Goal: Register for event/course: Sign up to attend an event or enroll in a course

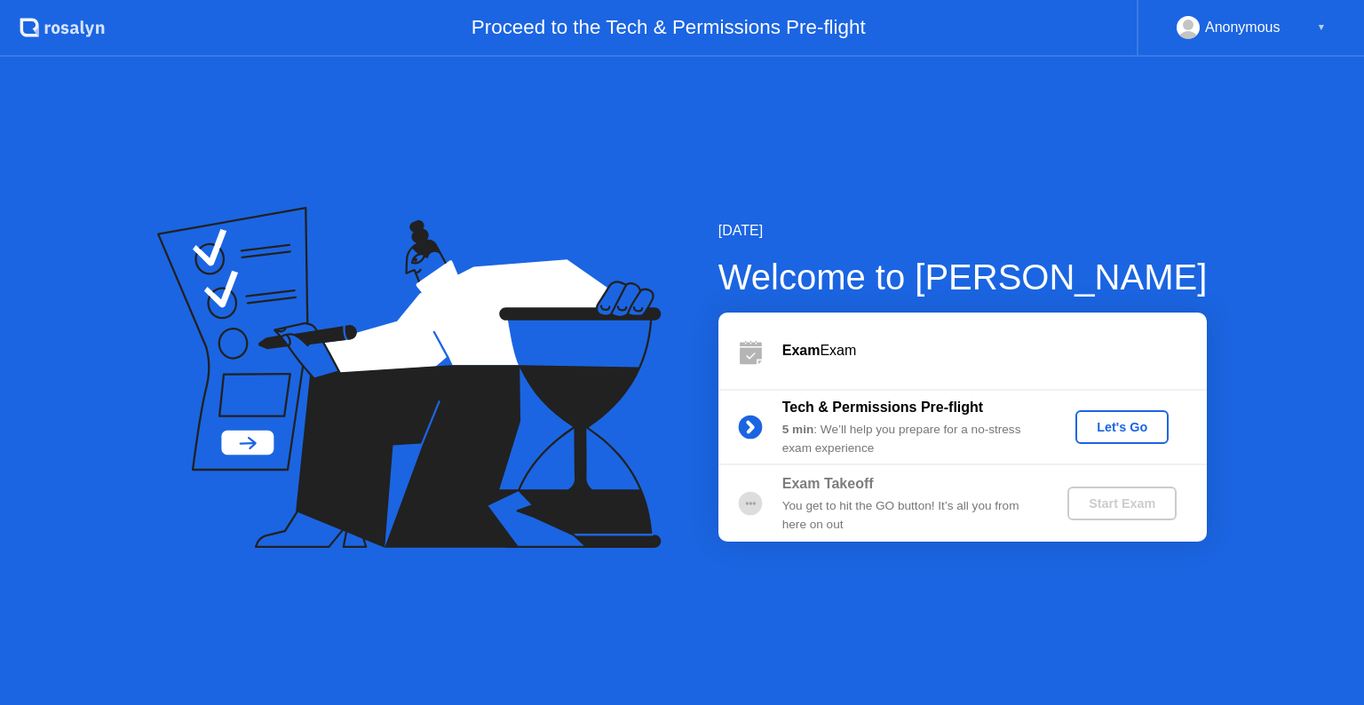
click at [1131, 420] on div "Let's Go" at bounding box center [1122, 427] width 79 height 14
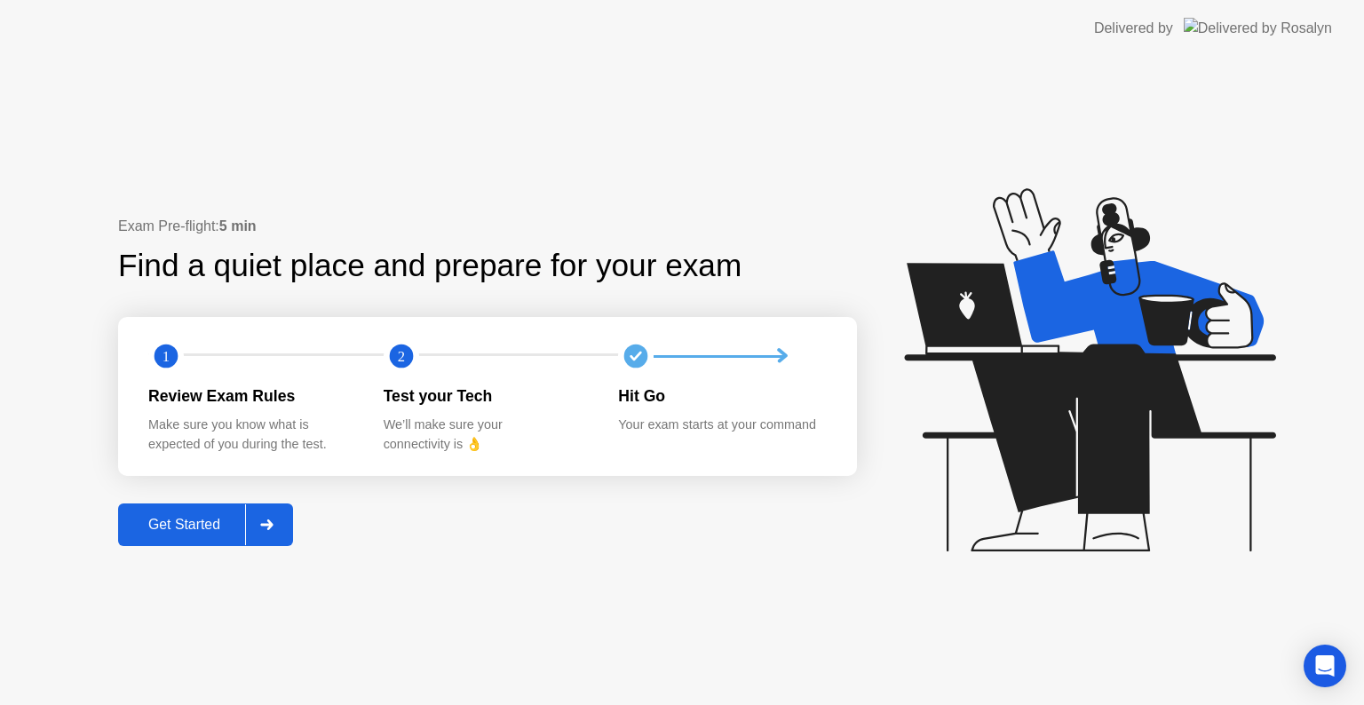
click at [178, 530] on div "Get Started" at bounding box center [184, 525] width 122 height 16
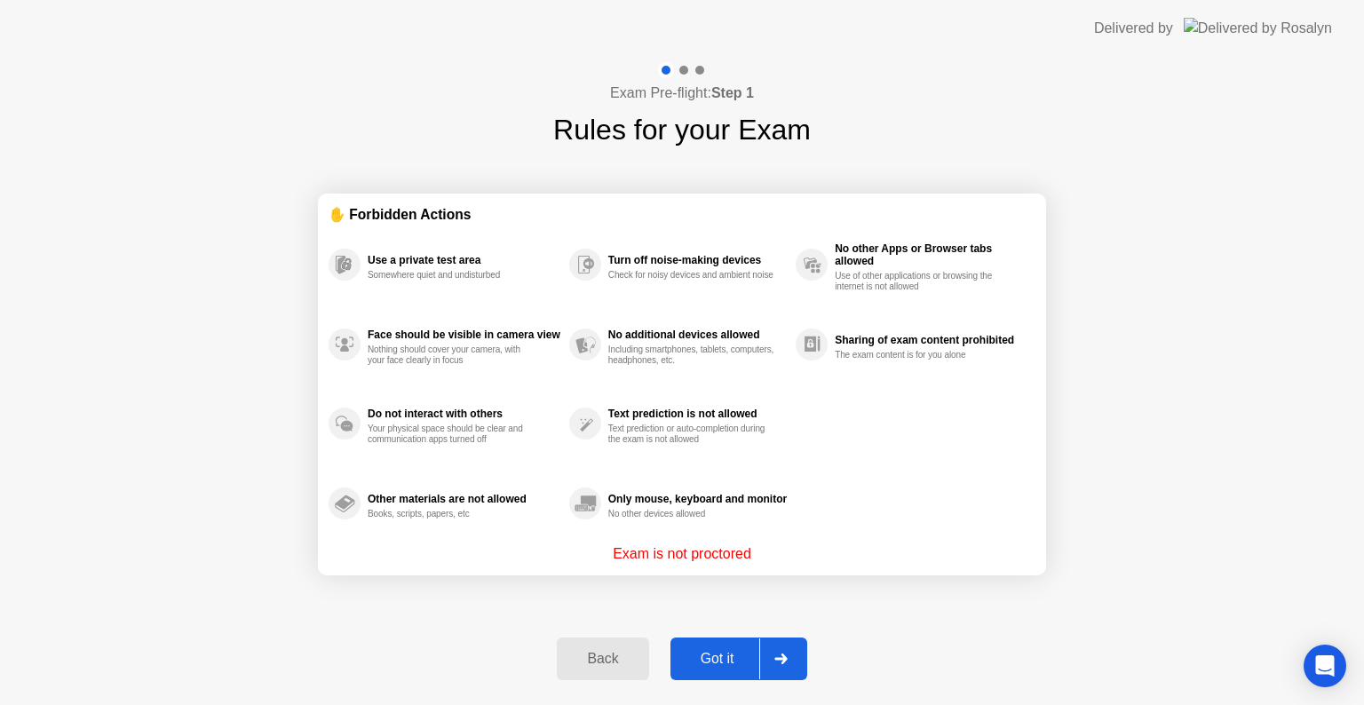
click at [691, 653] on div "Got it" at bounding box center [718, 659] width 84 height 16
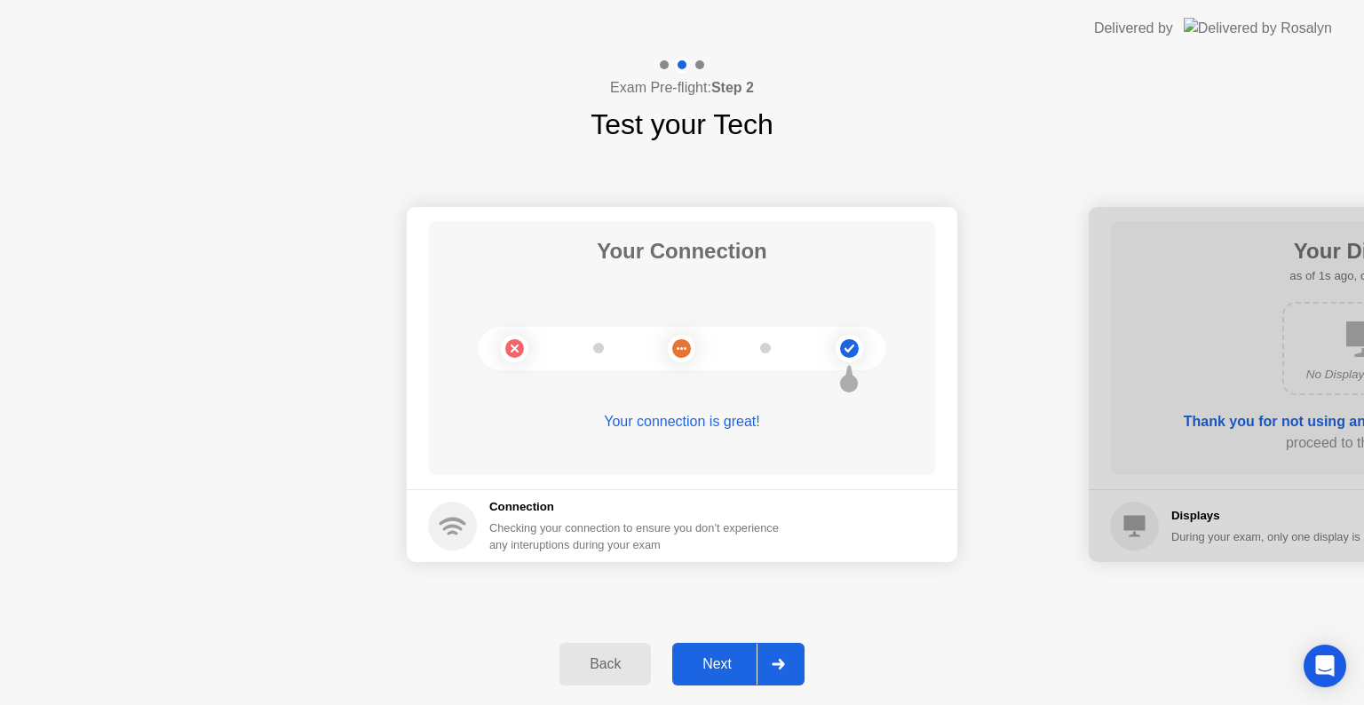
click at [723, 668] on div "Next" at bounding box center [717, 664] width 79 height 16
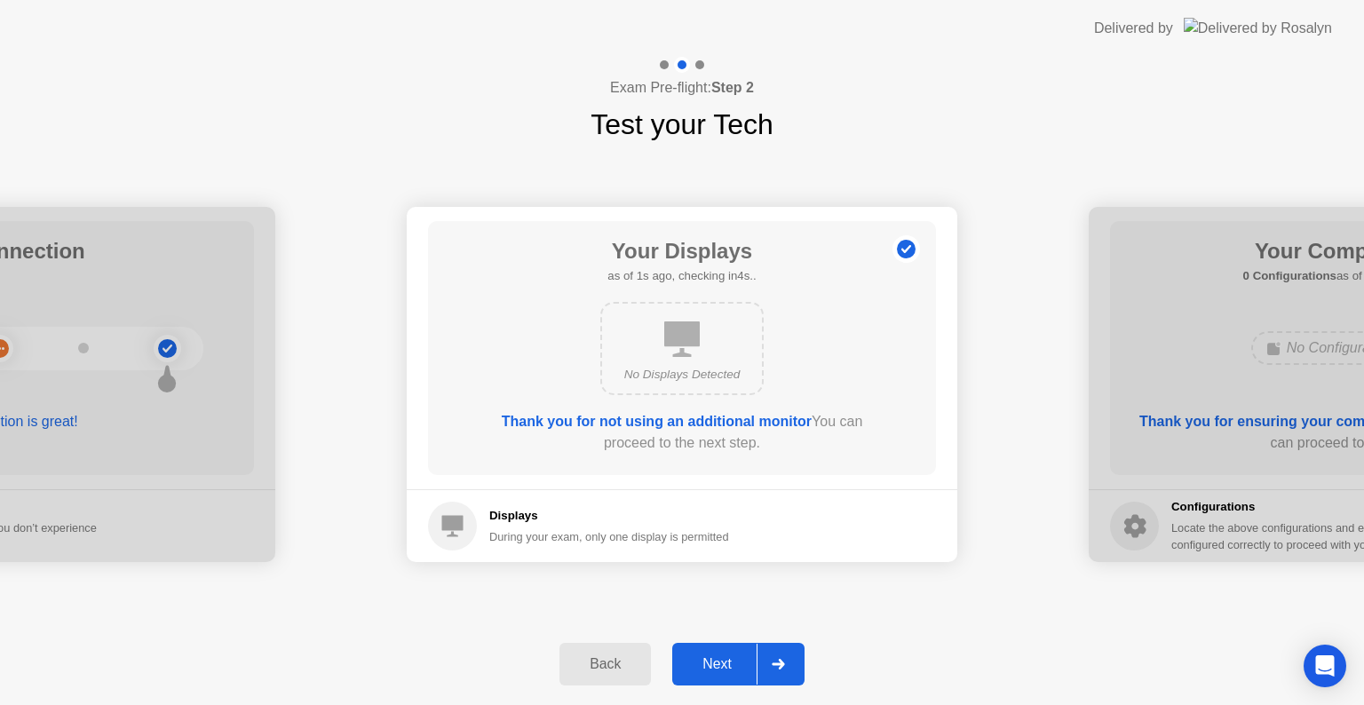
click at [722, 662] on div "Next" at bounding box center [717, 664] width 79 height 16
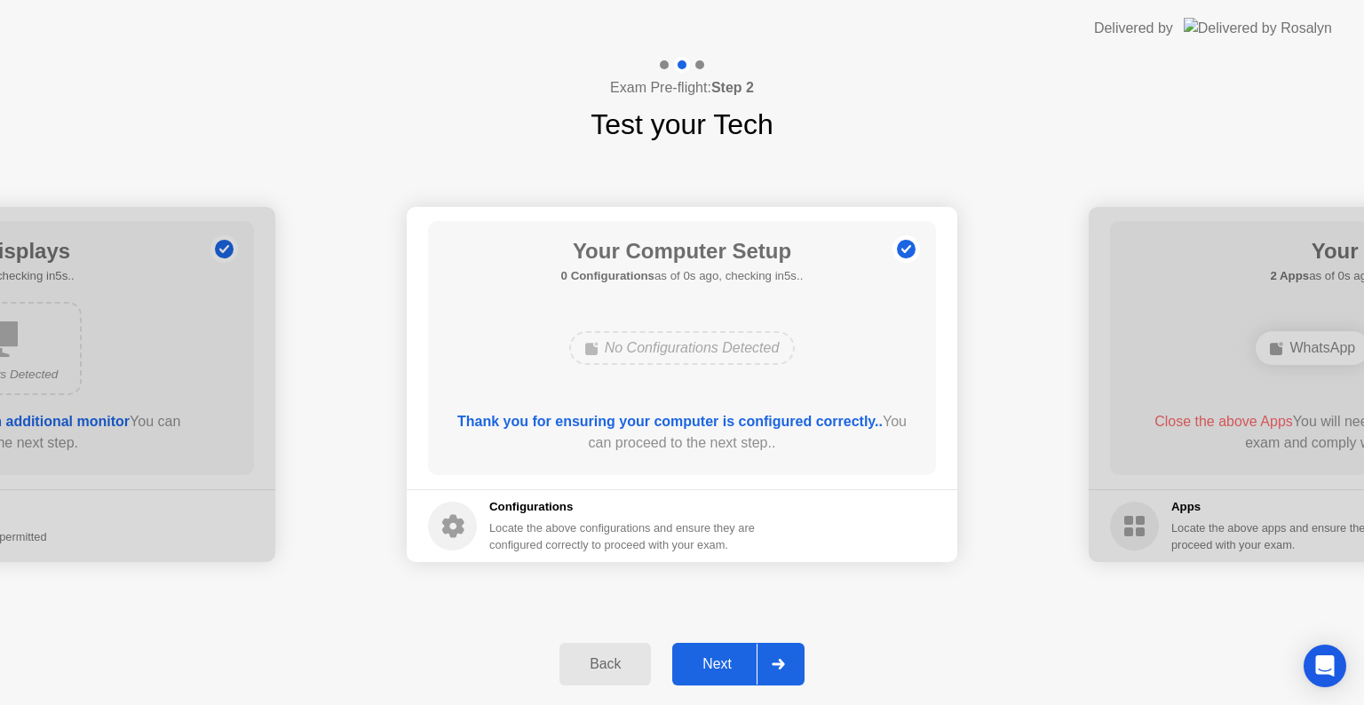
click at [722, 662] on div "Next" at bounding box center [717, 664] width 79 height 16
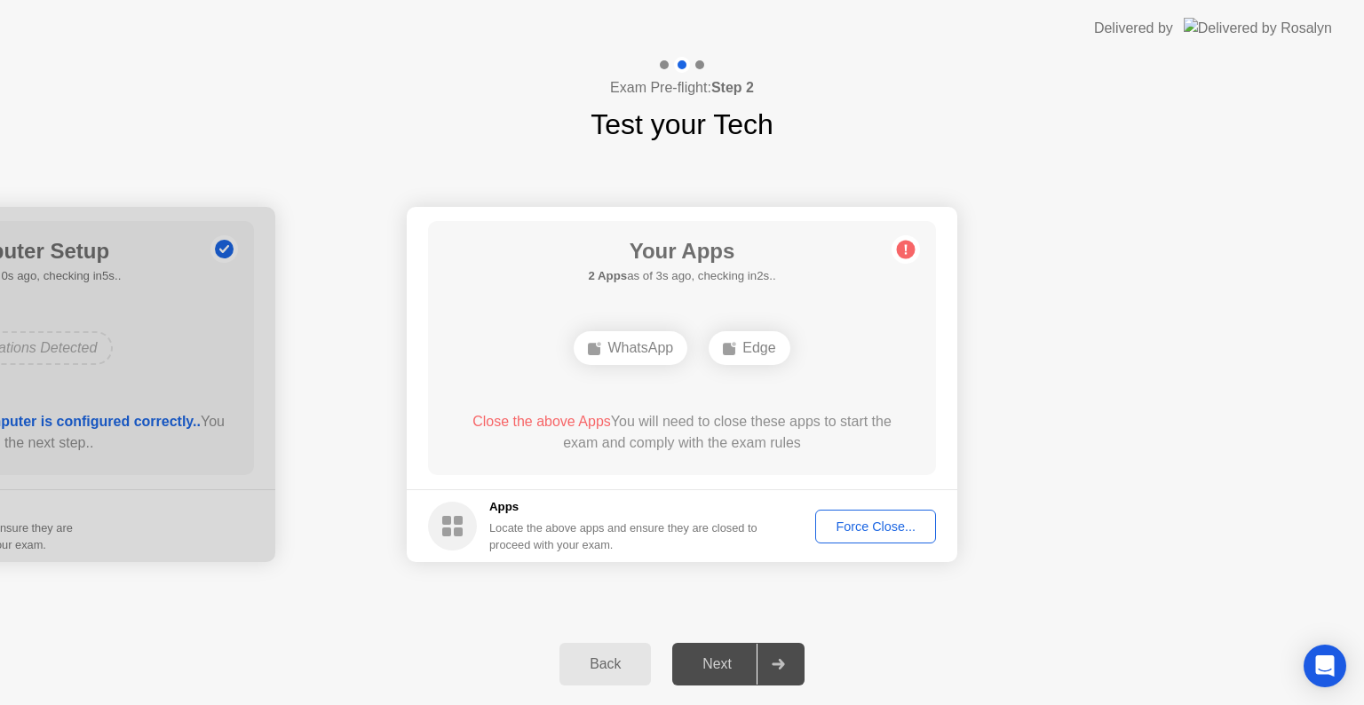
click at [864, 526] on div "Force Close..." at bounding box center [876, 527] width 108 height 14
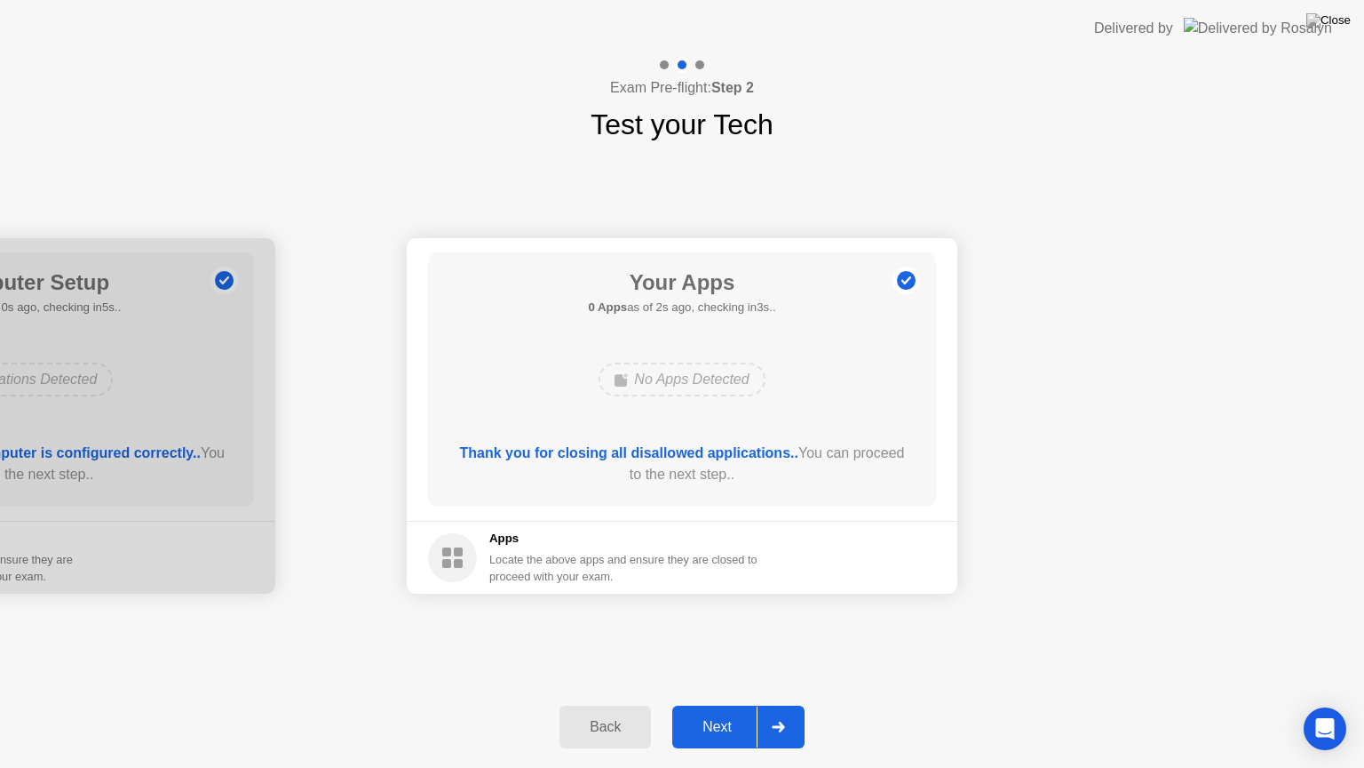
click at [709, 704] on div "Next" at bounding box center [717, 727] width 79 height 16
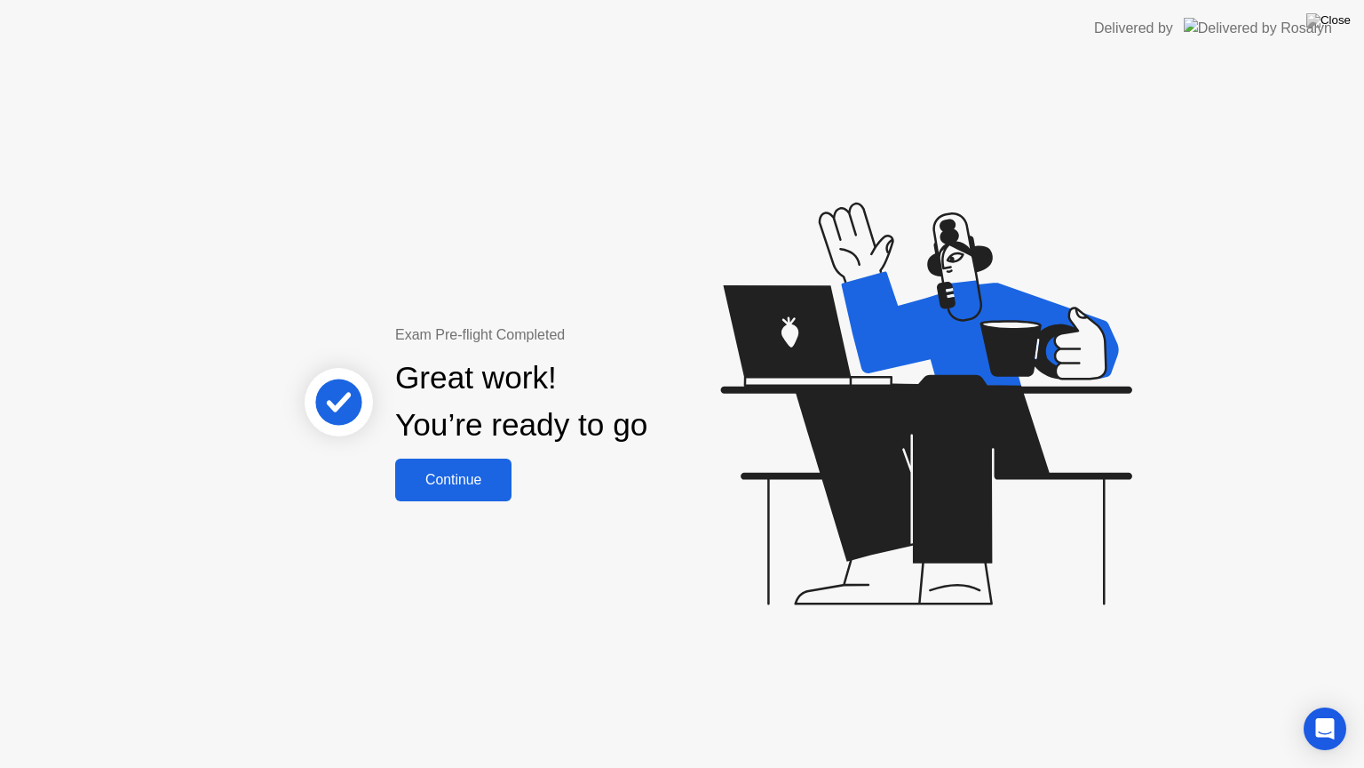
click at [469, 487] on div "Continue" at bounding box center [454, 480] width 106 height 16
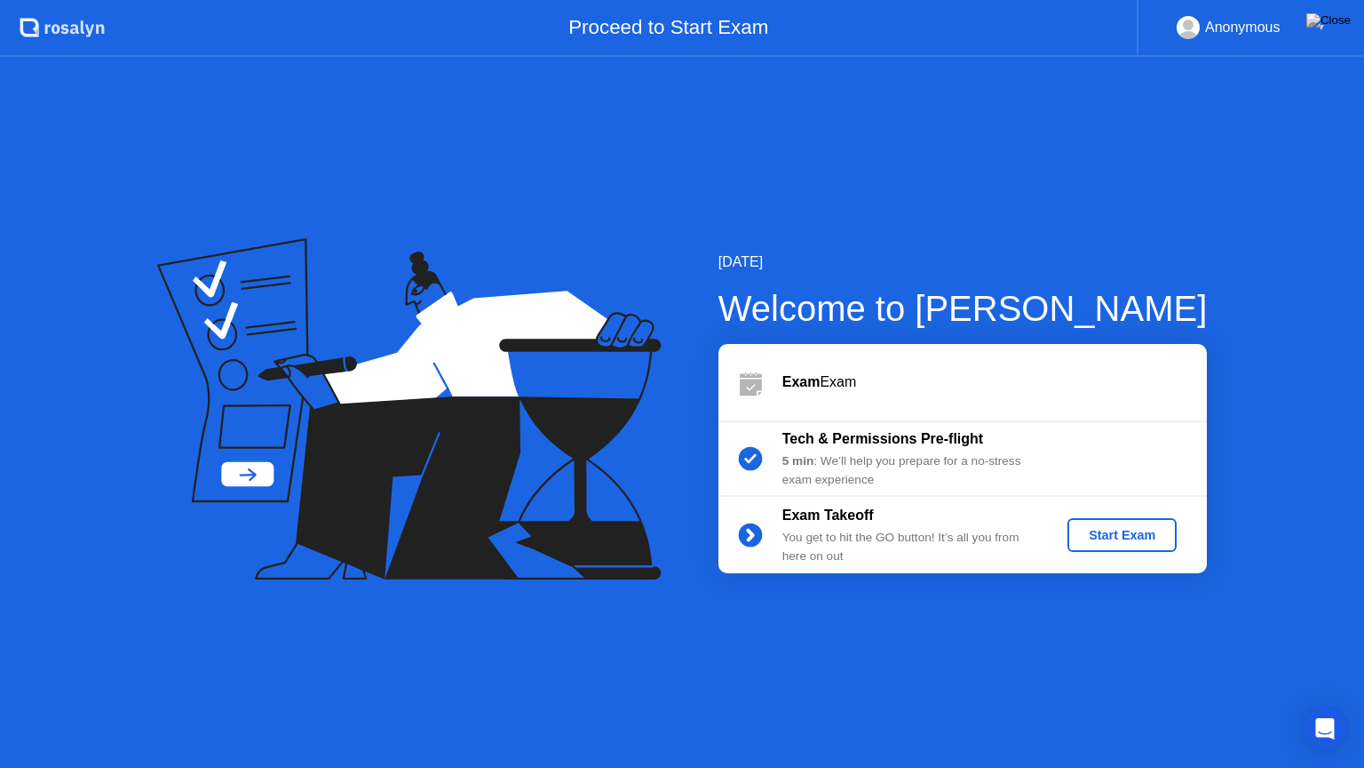
click at [1099, 539] on div "Start Exam" at bounding box center [1122, 535] width 95 height 14
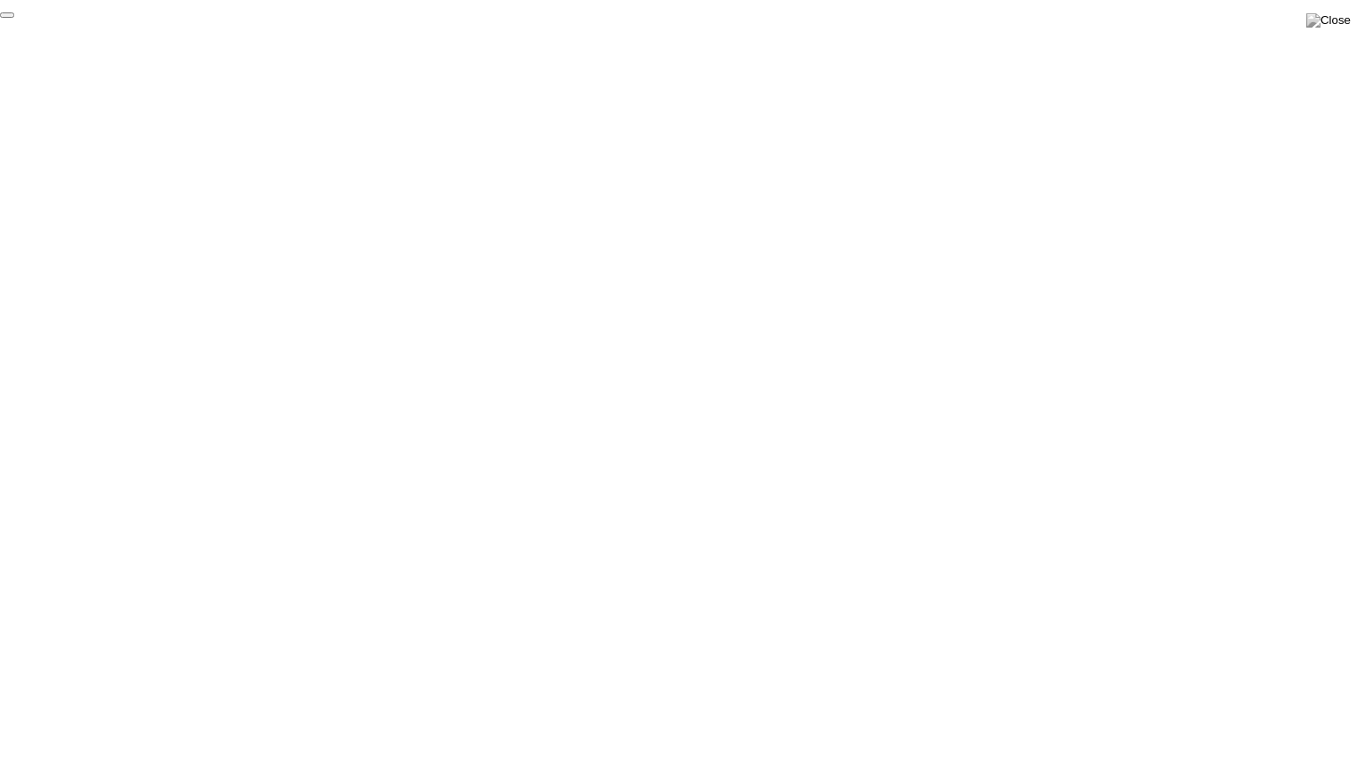
click div "End Proctoring Session"
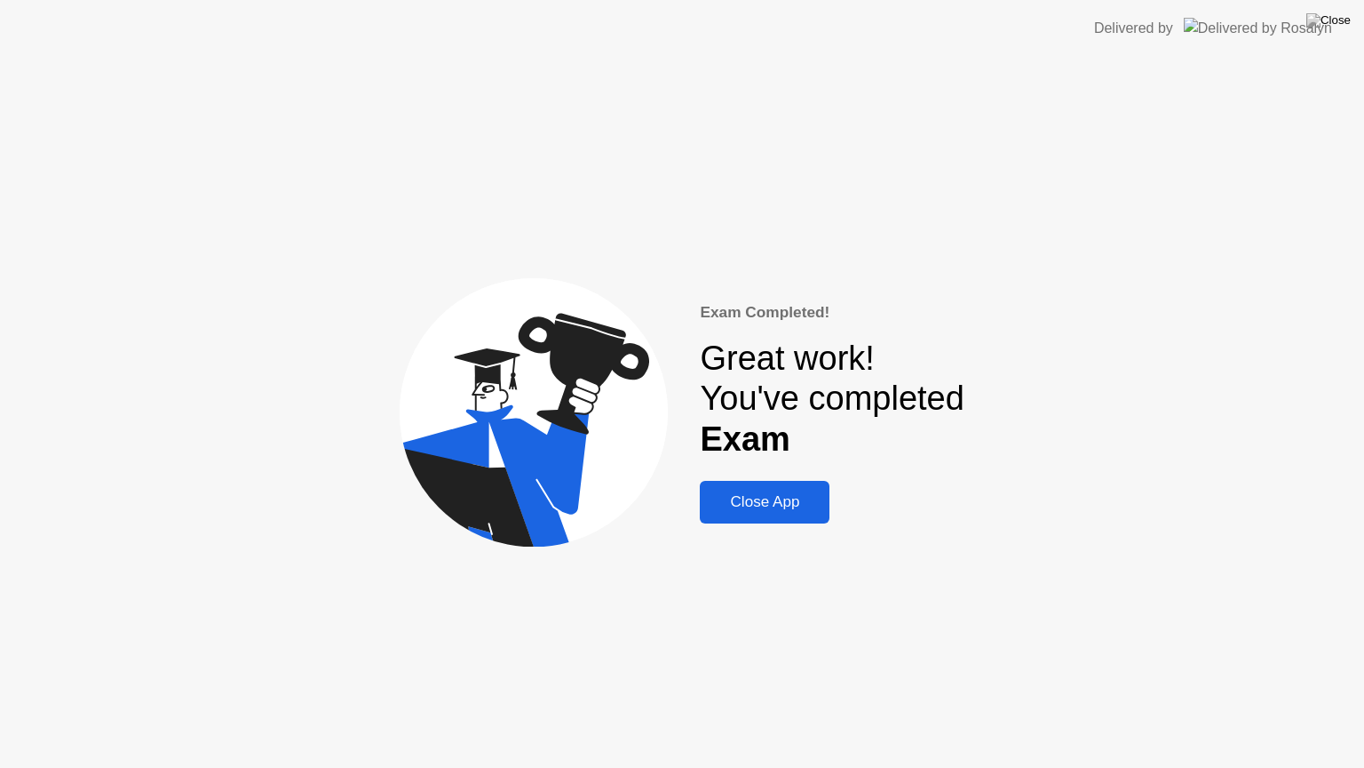
click at [808, 503] on div "Close App" at bounding box center [764, 502] width 119 height 18
